Goal: Transaction & Acquisition: Purchase product/service

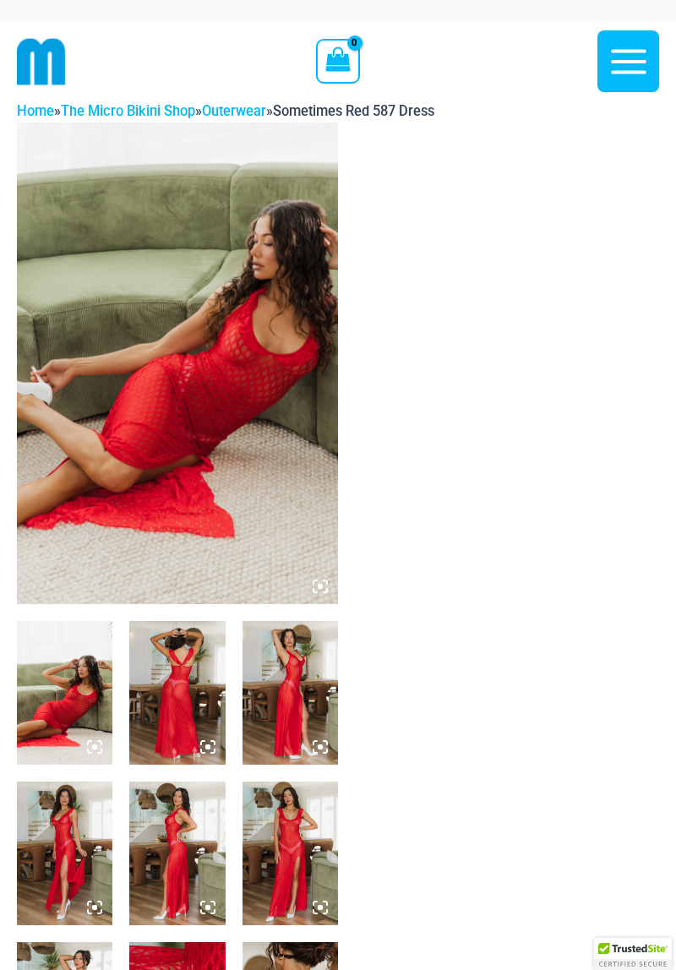
click at [314, 581] on icon at bounding box center [320, 586] width 15 height 15
click at [324, 581] on icon at bounding box center [320, 586] width 15 height 15
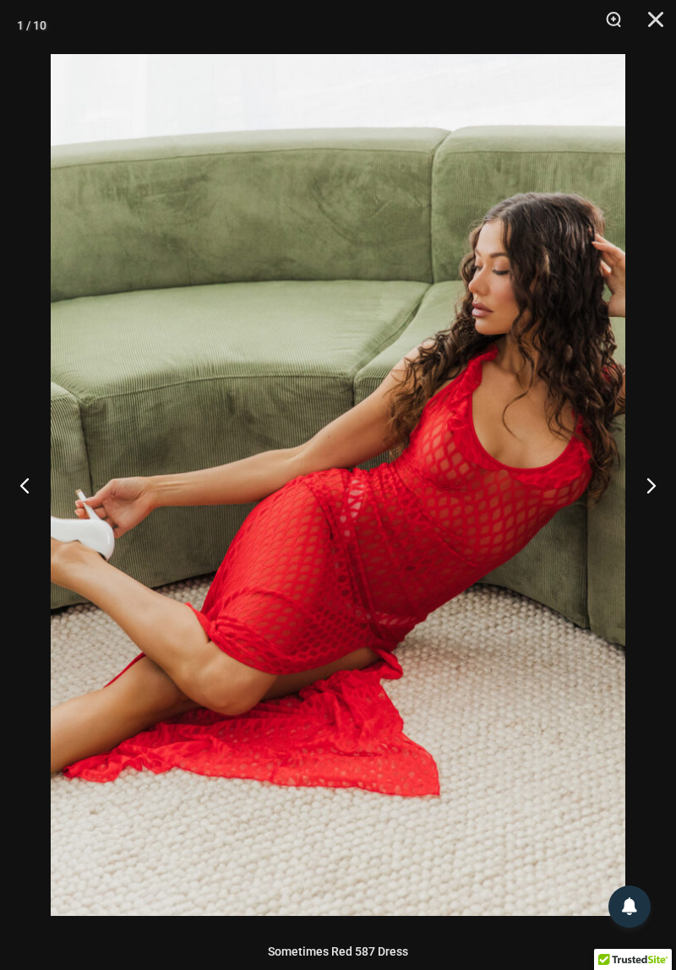
click at [649, 487] on button "Next" at bounding box center [643, 485] width 63 height 84
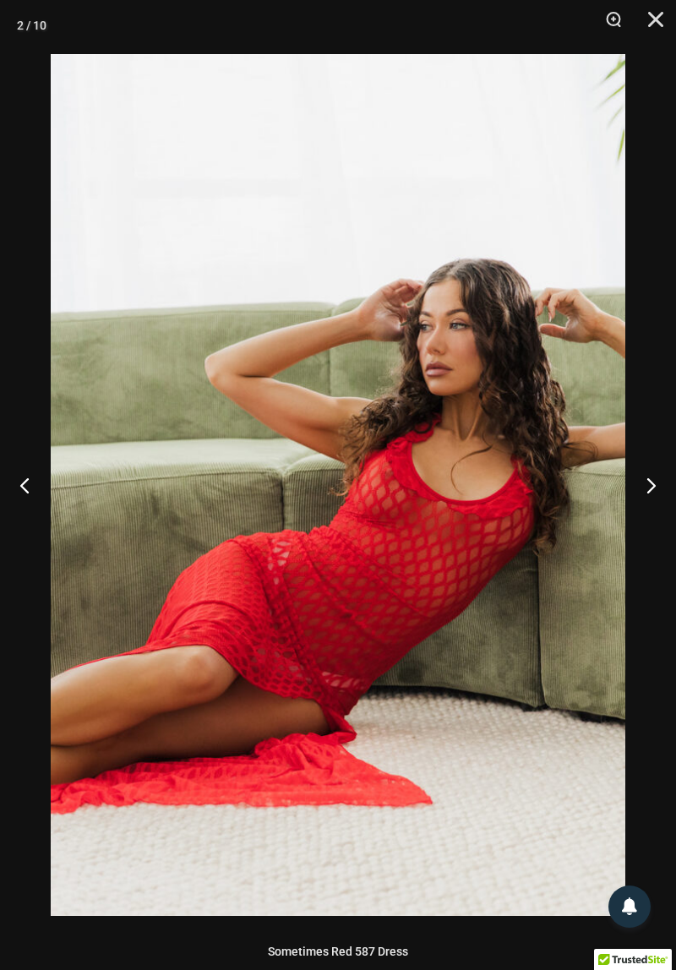
click at [643, 491] on button "Next" at bounding box center [643, 485] width 63 height 84
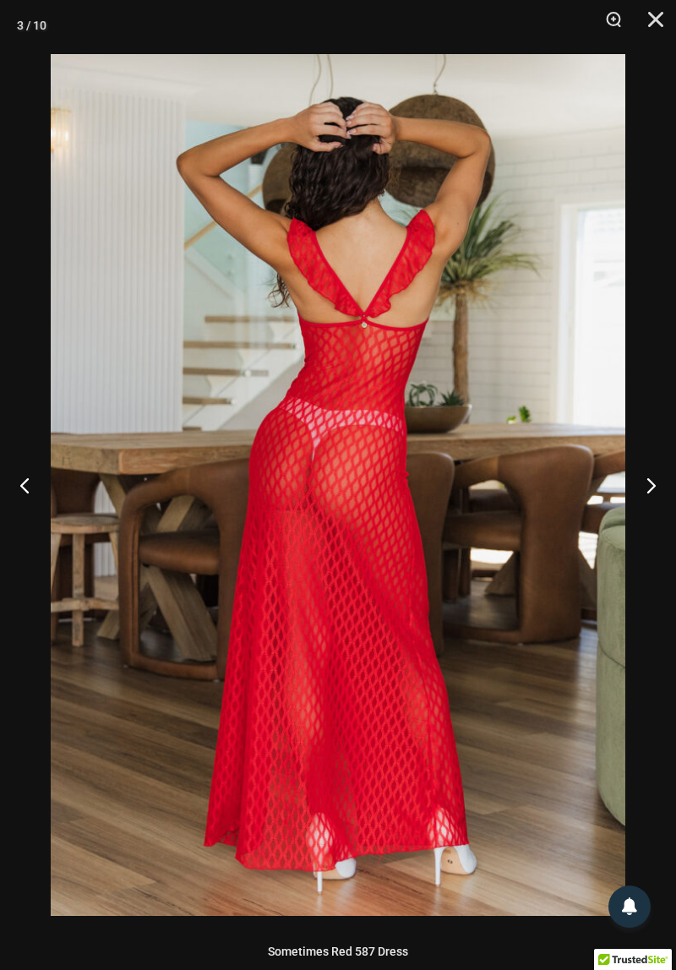
click at [643, 488] on button "Next" at bounding box center [643, 485] width 63 height 84
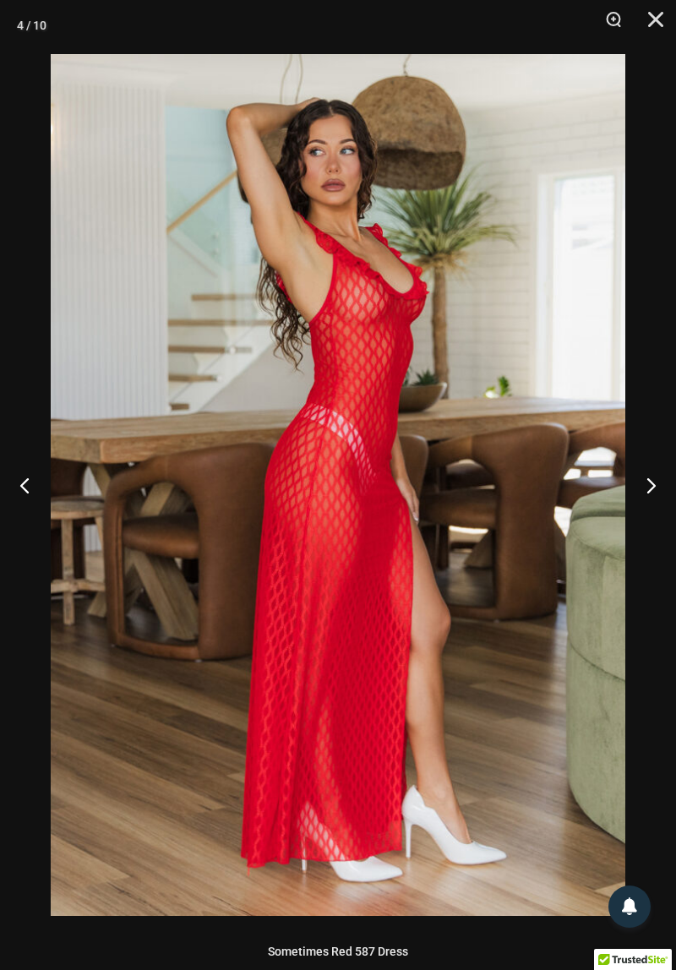
click at [651, 498] on button "Next" at bounding box center [643, 485] width 63 height 84
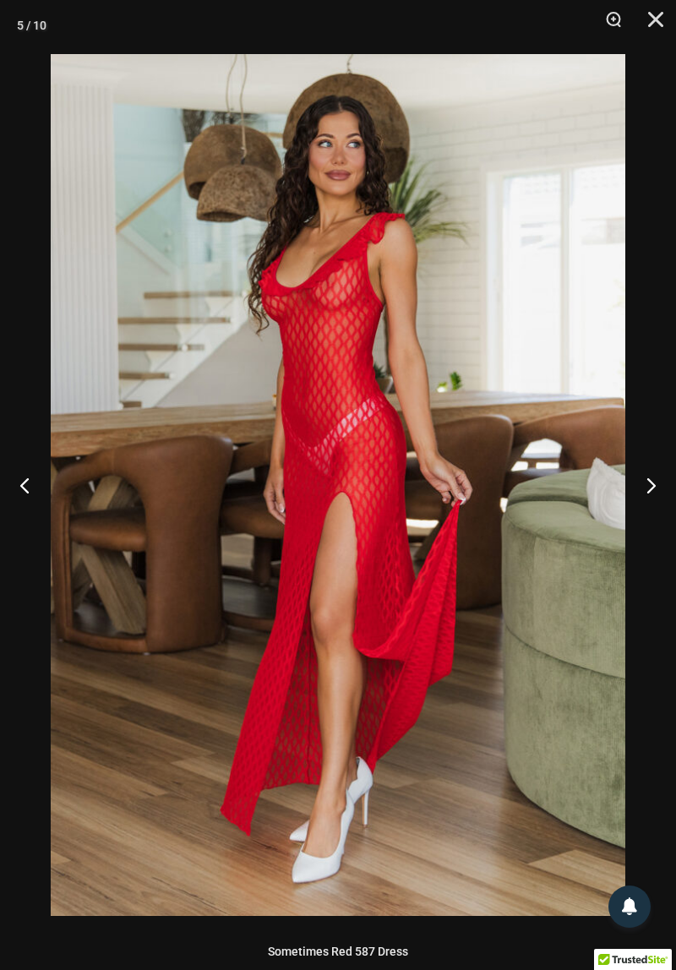
click at [651, 485] on button "Next" at bounding box center [643, 485] width 63 height 84
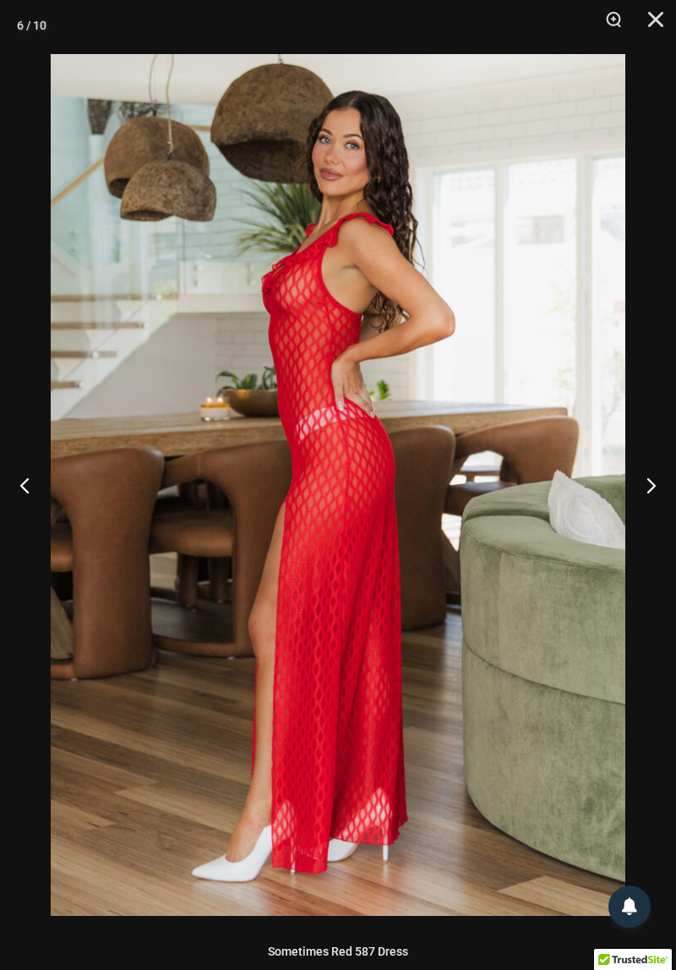
click at [661, 479] on button "Next" at bounding box center [643, 485] width 63 height 84
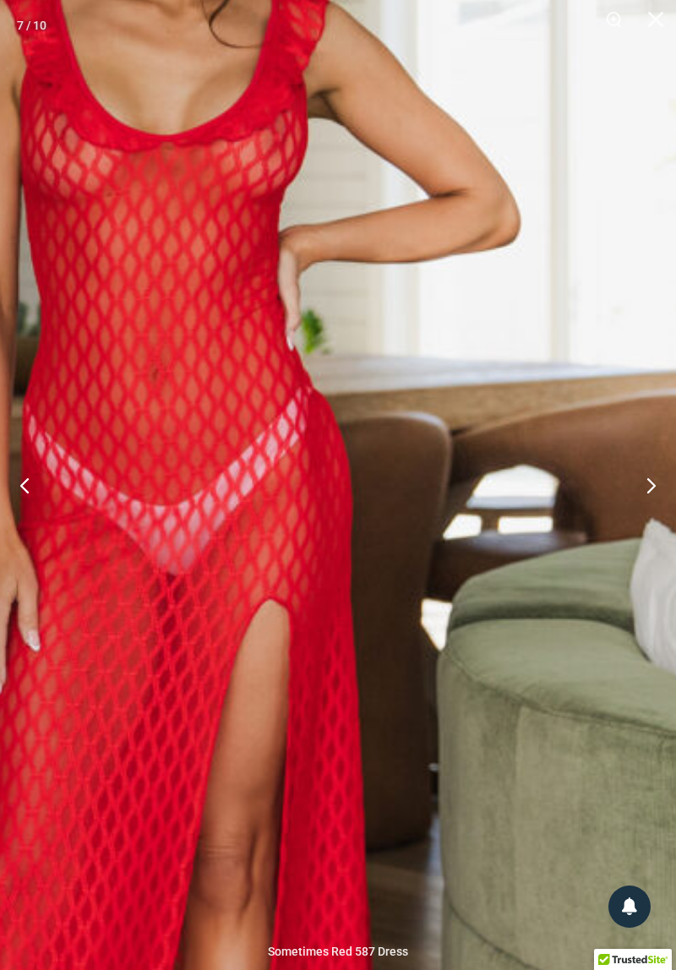
click at [641, 498] on button "Next" at bounding box center [643, 485] width 63 height 84
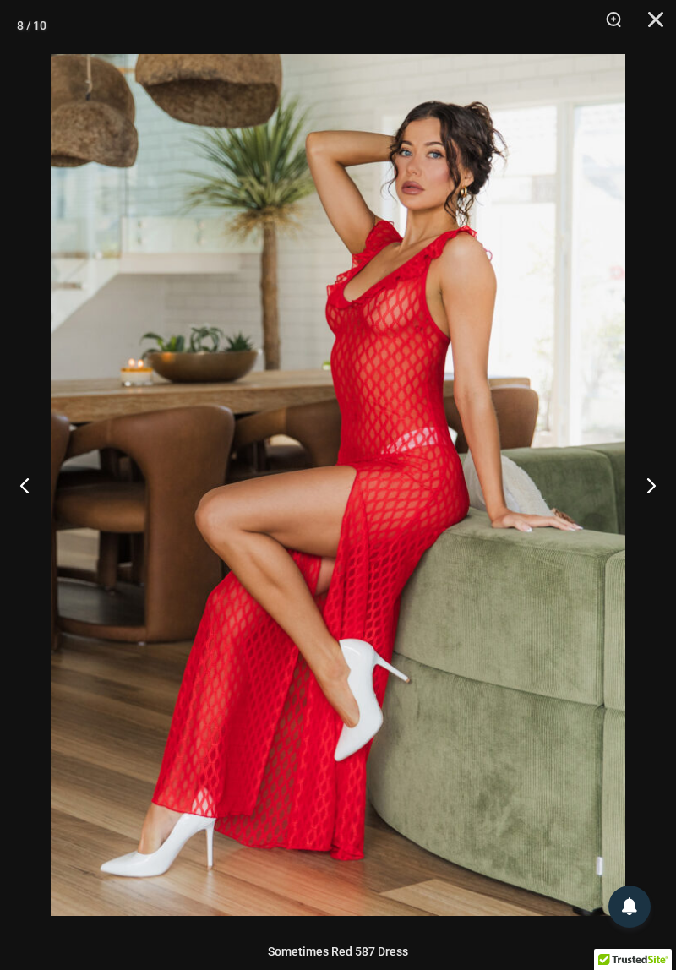
click at [651, 487] on button "Next" at bounding box center [643, 485] width 63 height 84
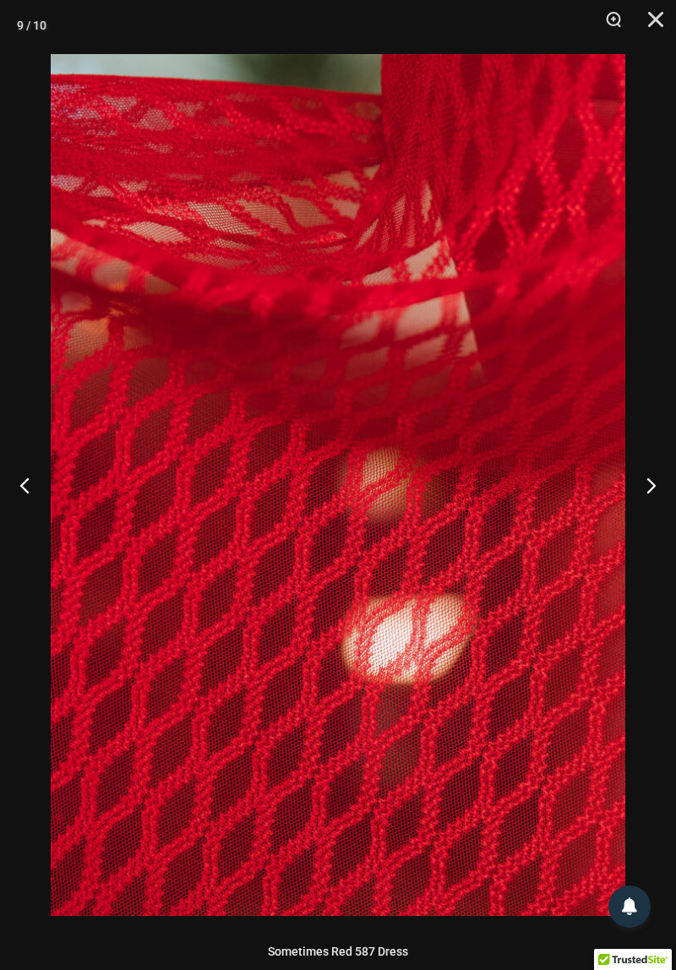
click at [656, 485] on button "Next" at bounding box center [643, 485] width 63 height 84
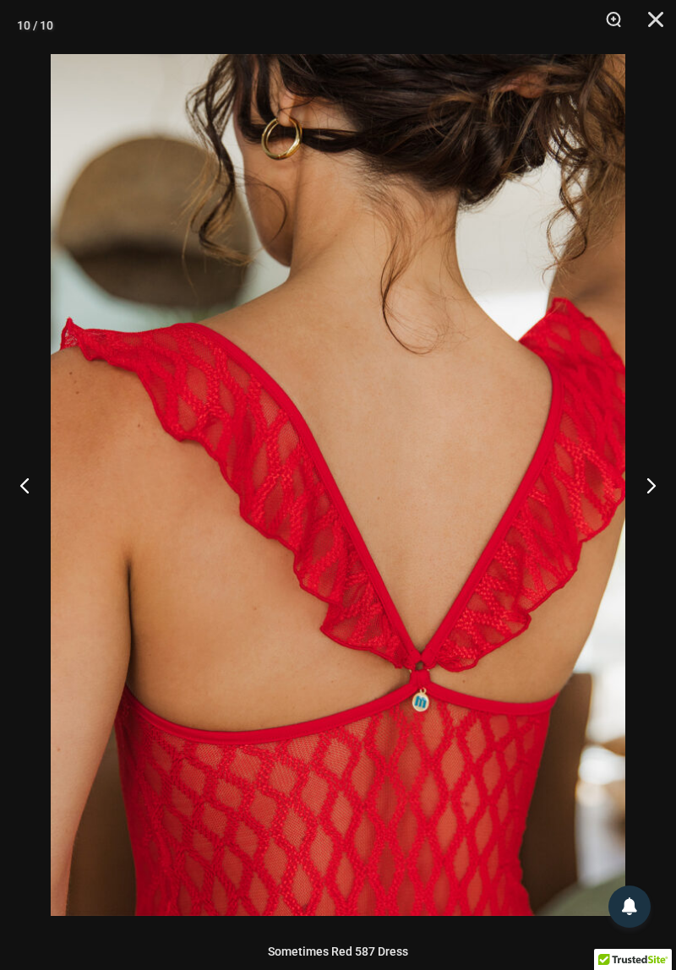
click at [650, 486] on button "Next" at bounding box center [643, 485] width 63 height 84
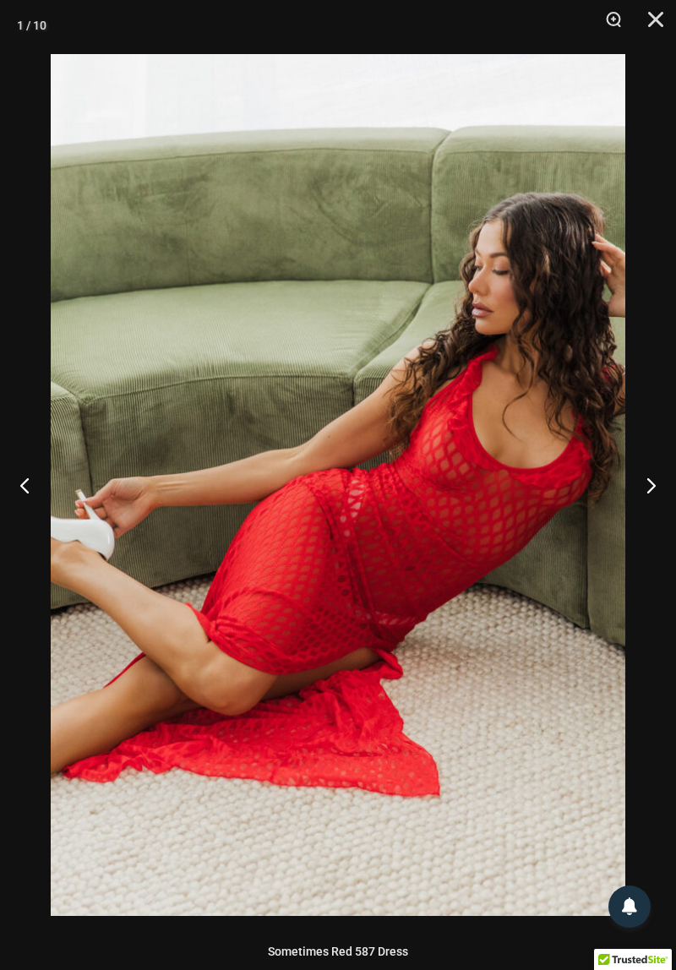
click at [648, 487] on button "Next" at bounding box center [643, 485] width 63 height 84
